Goal: Complete application form

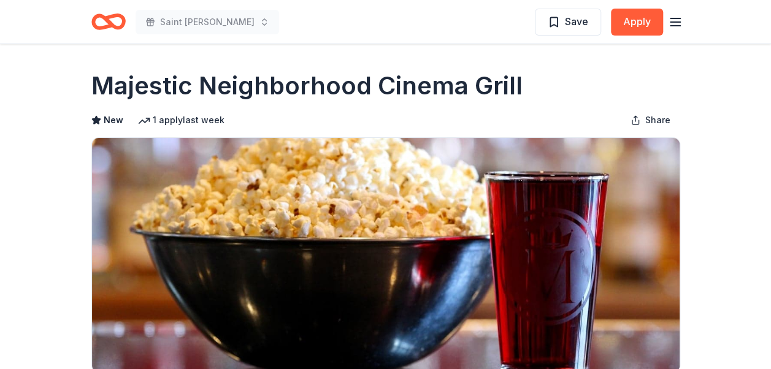
click at [109, 16] on icon "Home" at bounding box center [113, 21] width 19 height 12
click at [112, 16] on icon "Home" at bounding box center [113, 21] width 19 height 12
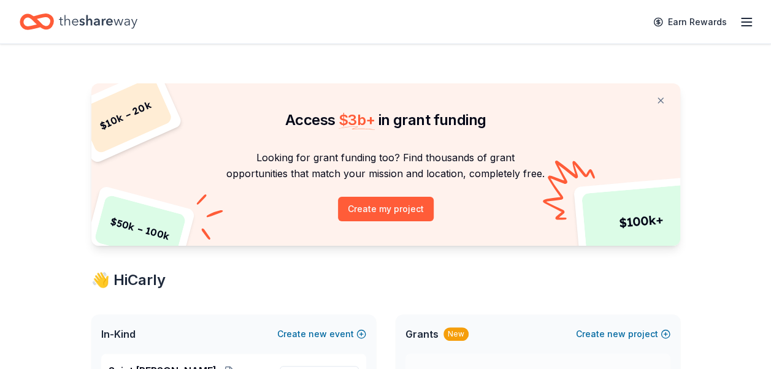
click at [203, 21] on div "Earn Rewards" at bounding box center [386, 21] width 732 height 29
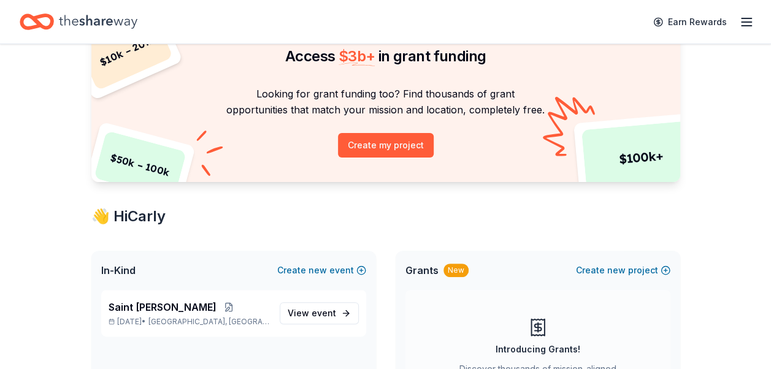
scroll to position [184, 0]
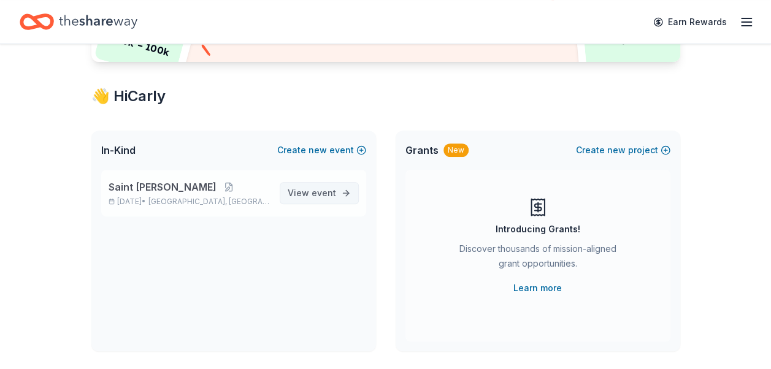
click at [309, 193] on span "View event" at bounding box center [312, 193] width 48 height 15
click at [320, 193] on span "event" at bounding box center [324, 193] width 25 height 10
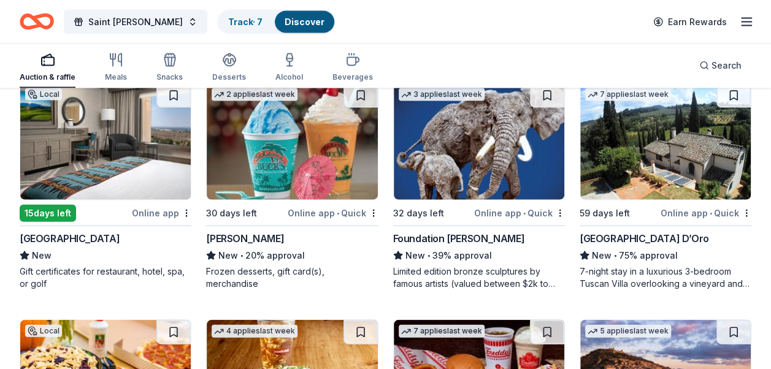
scroll to position [1340, 0]
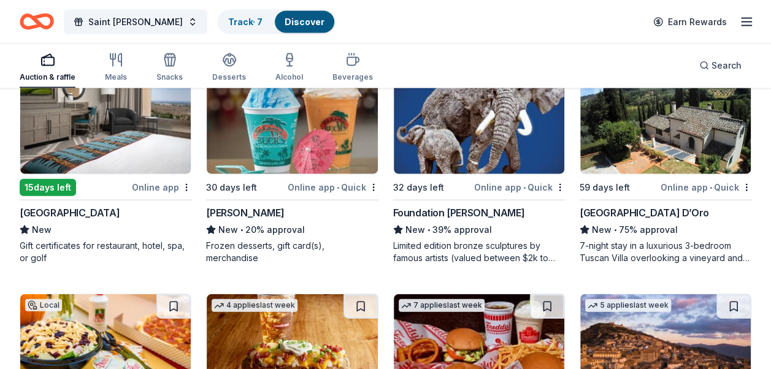
click at [91, 132] on img at bounding box center [105, 116] width 171 height 117
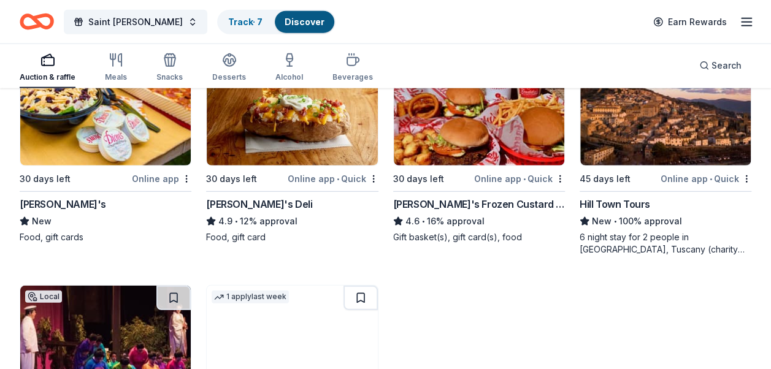
scroll to position [1708, 0]
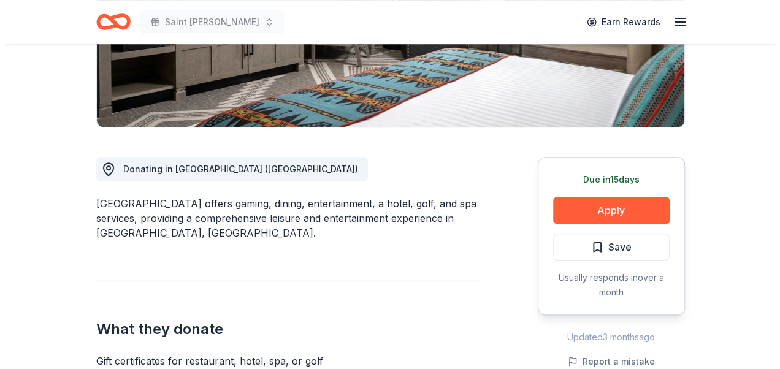
scroll to position [368, 0]
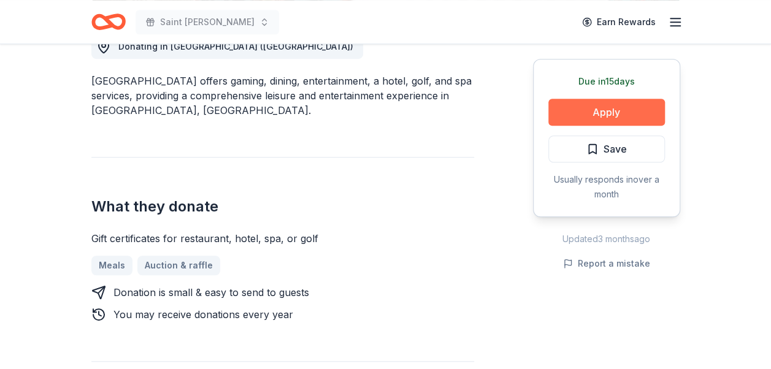
click at [600, 119] on button "Apply" at bounding box center [606, 112] width 117 height 27
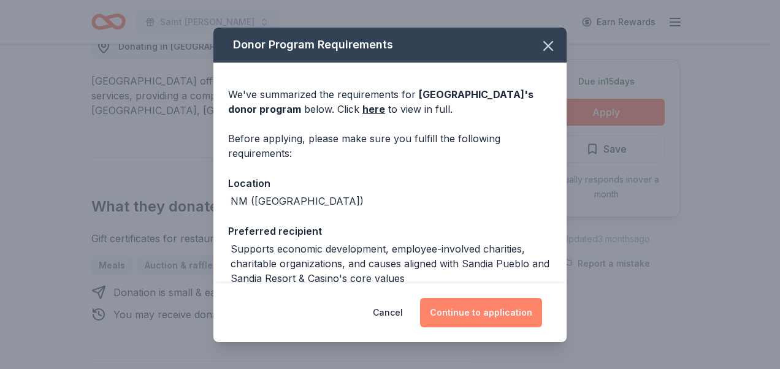
click at [485, 315] on button "Continue to application" at bounding box center [481, 312] width 122 height 29
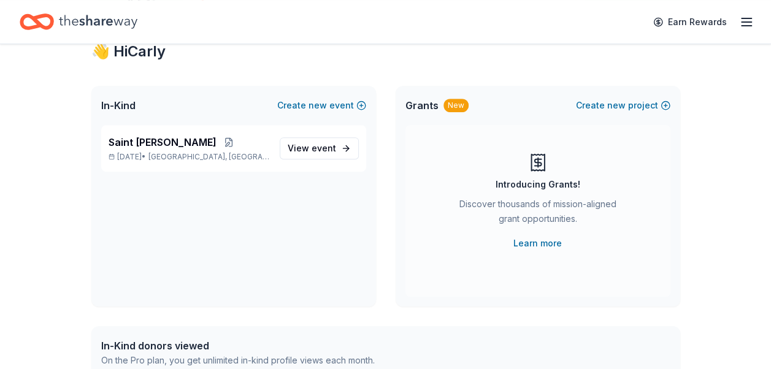
scroll to position [245, 0]
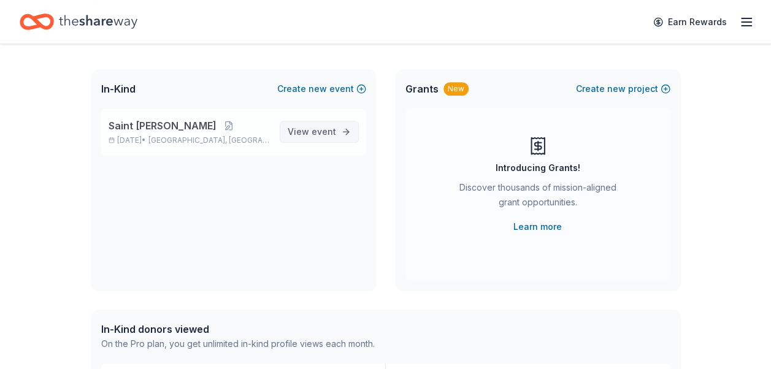
click at [321, 130] on span "event" at bounding box center [324, 131] width 25 height 10
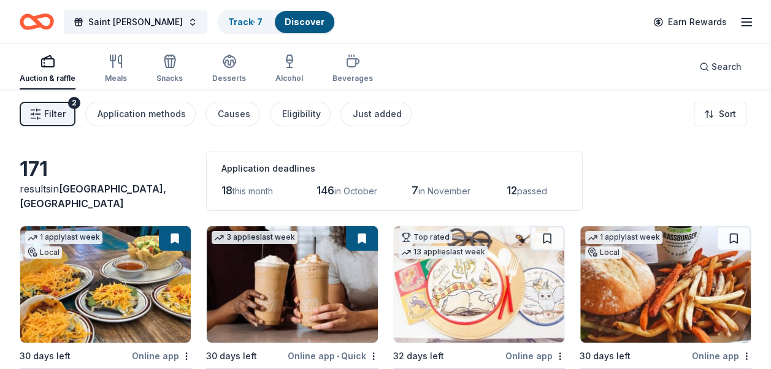
click at [114, 263] on img at bounding box center [105, 284] width 171 height 117
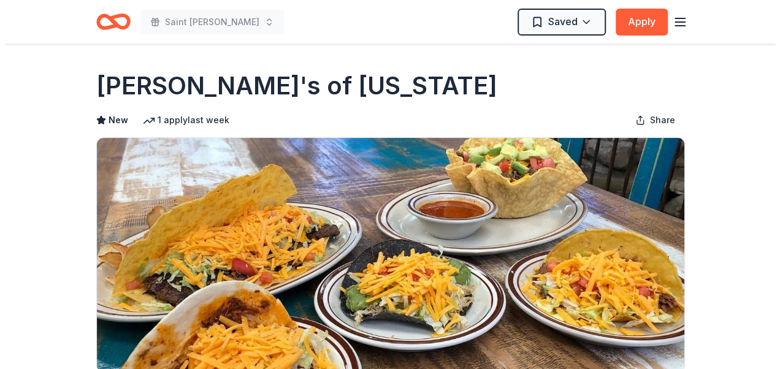
scroll to position [184, 0]
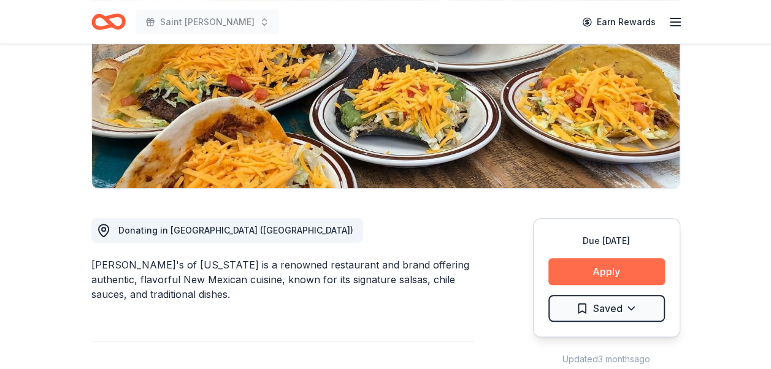
click at [612, 277] on button "Apply" at bounding box center [606, 271] width 117 height 27
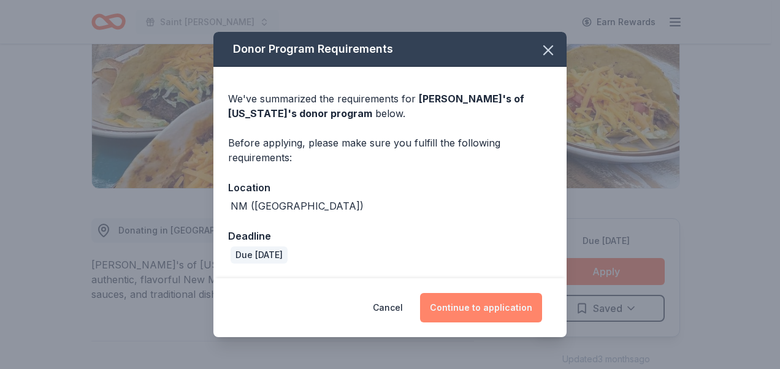
click at [491, 312] on button "Continue to application" at bounding box center [481, 307] width 122 height 29
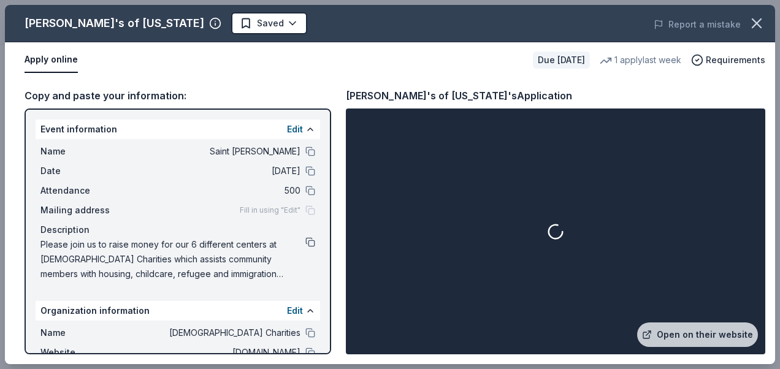
click at [305, 242] on button at bounding box center [310, 242] width 10 height 10
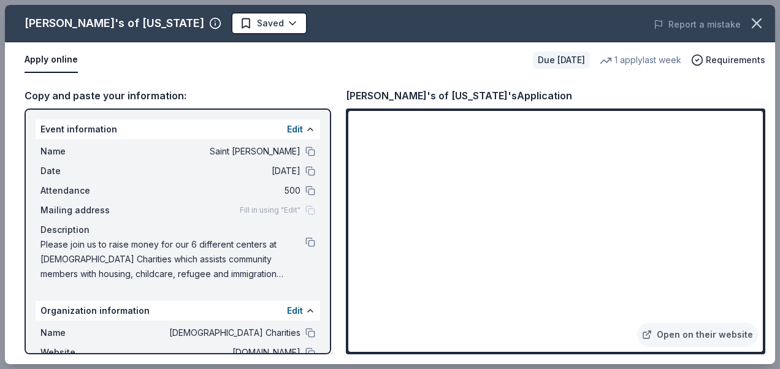
scroll to position [105, 0]
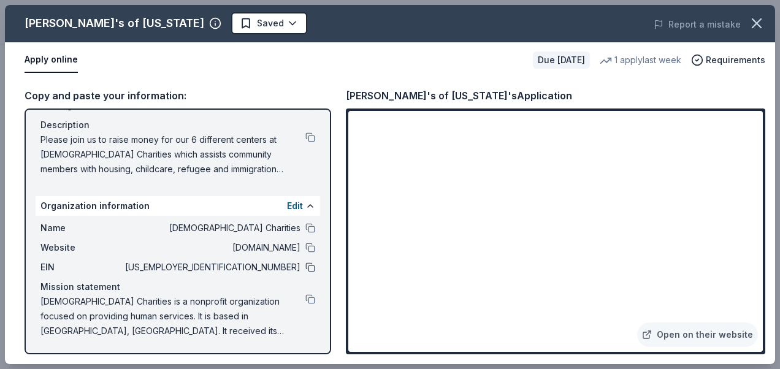
click at [305, 267] on button at bounding box center [310, 268] width 10 height 10
